Goal: Information Seeking & Learning: Learn about a topic

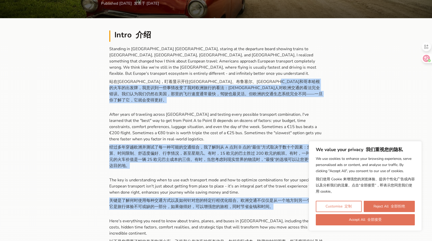
scroll to position [128, 0]
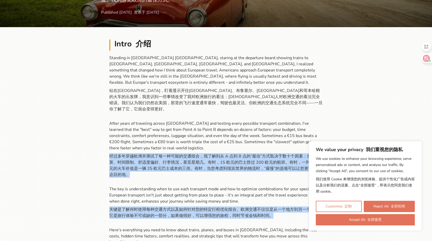
drag, startPoint x: 281, startPoint y: 99, endPoint x: 118, endPoint y: 114, distance: 163.7
click at [118, 114] on p "Standing in [GEOGRAPHIC_DATA] [GEOGRAPHIC_DATA], staring at the departure board…" at bounding box center [216, 158] width 214 height 207
drag, startPoint x: 118, startPoint y: 114, endPoint x: 110, endPoint y: 114, distance: 7.5
click at [110, 114] on p "Standing in [GEOGRAPHIC_DATA] [GEOGRAPHIC_DATA], staring at the departure board…" at bounding box center [216, 158] width 214 height 207
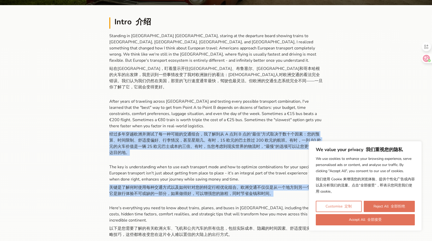
scroll to position [205, 0]
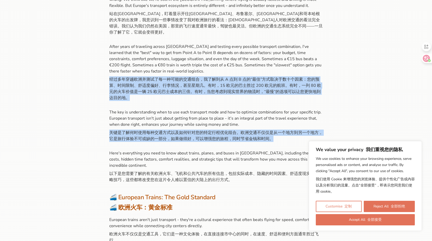
click at [204, 102] on p "Standing in [GEOGRAPHIC_DATA] [GEOGRAPHIC_DATA], staring at the departure board…" at bounding box center [216, 81] width 214 height 207
click at [246, 110] on p "Standing in [GEOGRAPHIC_DATA] [GEOGRAPHIC_DATA], staring at the departure board…" at bounding box center [216, 81] width 214 height 207
click at [225, 114] on p "Standing in [GEOGRAPHIC_DATA] [GEOGRAPHIC_DATA], staring at the departure board…" at bounding box center [216, 81] width 214 height 207
click at [295, 115] on p "Standing in [GEOGRAPHIC_DATA] [GEOGRAPHIC_DATA], staring at the departure board…" at bounding box center [216, 81] width 214 height 207
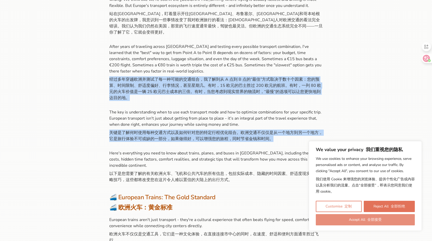
click at [388, 218] on button "Accept All 全部接受" at bounding box center [365, 220] width 99 height 11
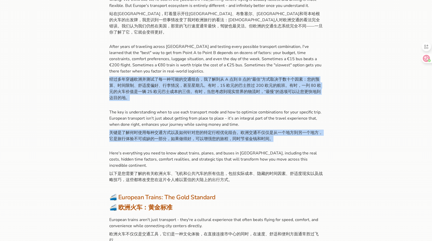
click at [275, 194] on h3 "🚄 European Trains: The Gold Standard 🚄 欧洲火车：黄金标准" at bounding box center [216, 204] width 214 height 21
click at [163, 148] on p "Standing in [GEOGRAPHIC_DATA] [GEOGRAPHIC_DATA], staring at the departure board…" at bounding box center [216, 81] width 214 height 207
click at [200, 130] on font "关键是了解何时使用每种交通方式以及如何针对您的特定行程优化组合。欧洲交通不仅仅是从一个地方到另一个地方，它是旅行体验不可或缺的一部分，如果做得好，可以增强您的…" at bounding box center [216, 136] width 214 height 12
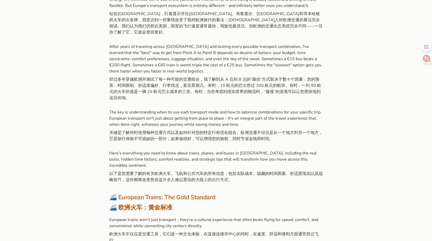
drag, startPoint x: 111, startPoint y: 34, endPoint x: 149, endPoint y: 38, distance: 37.8
click at [146, 37] on p "Standing in [GEOGRAPHIC_DATA] [GEOGRAPHIC_DATA], staring at the departure board…" at bounding box center [216, 81] width 214 height 207
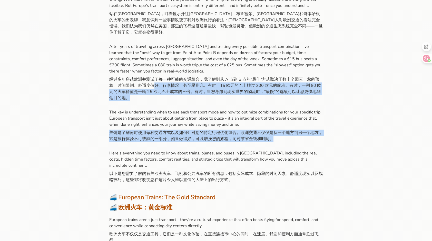
copy p "l、ipsu，dolor。si，53 ametcon 416 adipi。el，se 68 doeiusmodt 71 incididun。ut，labore…"
drag, startPoint x: 155, startPoint y: 71, endPoint x: 271, endPoint y: 141, distance: 135.1
click at [271, 141] on p "Standing in [GEOGRAPHIC_DATA] [GEOGRAPHIC_DATA], staring at the departure board…" at bounding box center [216, 81] width 214 height 207
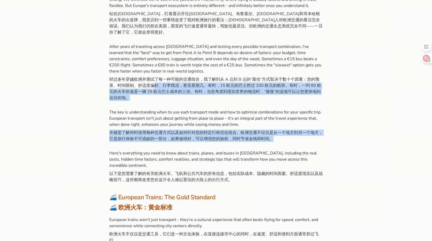
click at [254, 107] on p "Standing in [GEOGRAPHIC_DATA] [GEOGRAPHIC_DATA], staring at the departure board…" at bounding box center [216, 81] width 214 height 207
click at [203, 112] on p "Standing in [GEOGRAPHIC_DATA] [GEOGRAPHIC_DATA], staring at the departure board…" at bounding box center [216, 81] width 214 height 207
click at [200, 110] on p "Standing in [GEOGRAPHIC_DATA] [GEOGRAPHIC_DATA], staring at the departure board…" at bounding box center [216, 81] width 214 height 207
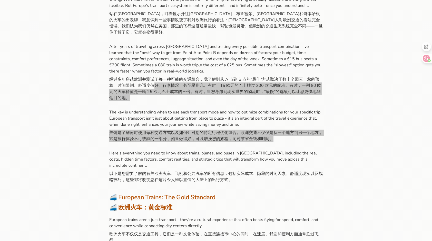
scroll to position [197, 0]
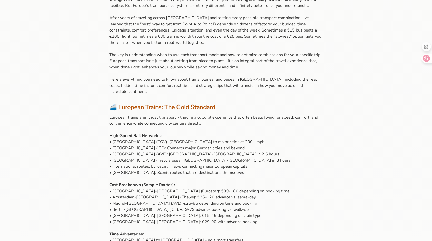
drag, startPoint x: 313, startPoint y: 78, endPoint x: 190, endPoint y: 68, distance: 123.1
click at [250, 69] on p "Standing in [GEOGRAPHIC_DATA] [GEOGRAPHIC_DATA], staring at the departure board…" at bounding box center [216, 36] width 214 height 117
click at [177, 68] on p "Standing in [GEOGRAPHIC_DATA] [GEOGRAPHIC_DATA], staring at the departure board…" at bounding box center [216, 36] width 214 height 117
drag, startPoint x: 177, startPoint y: 68, endPoint x: 178, endPoint y: 59, distance: 9.2
click at [177, 61] on p "Standing in [GEOGRAPHIC_DATA] [GEOGRAPHIC_DATA], staring at the departure board…" at bounding box center [216, 36] width 214 height 117
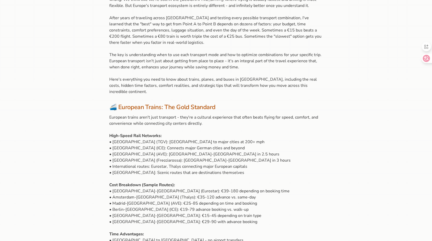
drag, startPoint x: 178, startPoint y: 59, endPoint x: 201, endPoint y: 12, distance: 51.9
click at [201, 13] on p "Standing in [GEOGRAPHIC_DATA] [GEOGRAPHIC_DATA], staring at the departure board…" at bounding box center [216, 36] width 214 height 117
drag, startPoint x: 201, startPoint y: 12, endPoint x: 242, endPoint y: 38, distance: 48.0
click at [241, 37] on p "Standing in [GEOGRAPHIC_DATA] [GEOGRAPHIC_DATA], staring at the departure board…" at bounding box center [216, 36] width 214 height 117
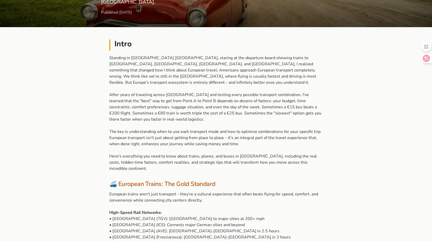
click at [125, 62] on p "Standing in [GEOGRAPHIC_DATA] [GEOGRAPHIC_DATA], staring at the departure board…" at bounding box center [216, 113] width 214 height 117
drag, startPoint x: 116, startPoint y: 60, endPoint x: 184, endPoint y: 104, distance: 81.1
click at [183, 104] on p "Standing in [GEOGRAPHIC_DATA] [GEOGRAPHIC_DATA], staring at the departure board…" at bounding box center [216, 113] width 214 height 117
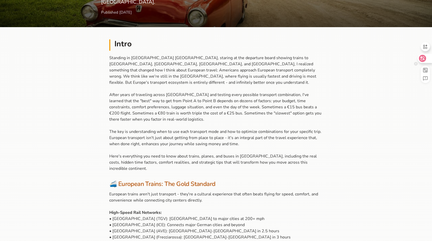
click at [424, 59] on icon at bounding box center [422, 58] width 5 height 5
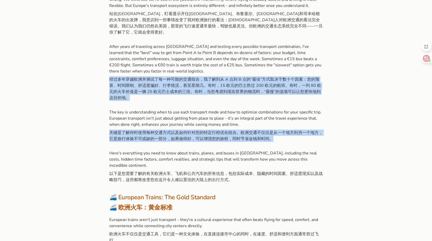
scroll to position [223, 0]
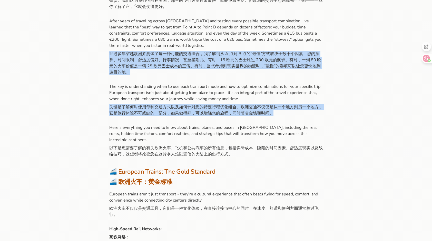
click at [228, 89] on p "Standing in [GEOGRAPHIC_DATA] [GEOGRAPHIC_DATA], staring at the departure board…" at bounding box center [216, 55] width 214 height 207
click at [225, 104] on font "关键是了解何时使用每种交通方式以及如何针对您的特定行程优化组合。欧洲交通不仅仅是从一个地方到另一个地方，它是旅行体验不可或缺的一部分，如果做得好，可以增强您的…" at bounding box center [216, 110] width 214 height 12
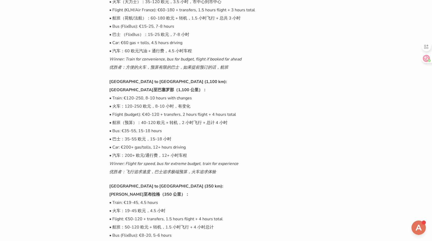
scroll to position [2789, 0]
